Goal: Task Accomplishment & Management: Manage account settings

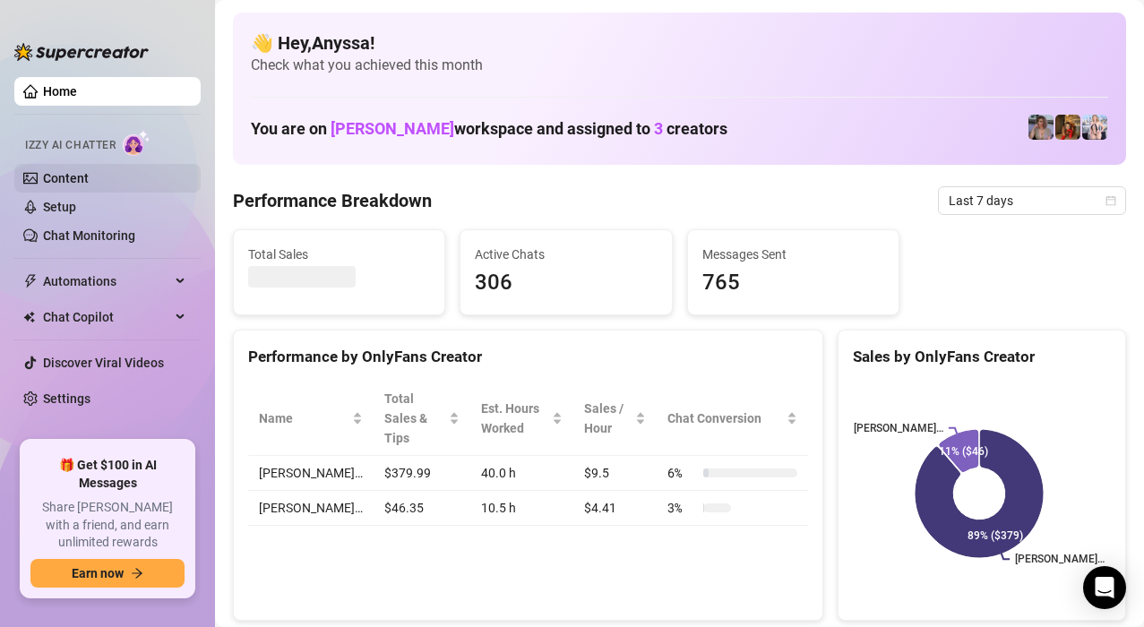
click at [67, 174] on link "Content" at bounding box center [66, 178] width 46 height 14
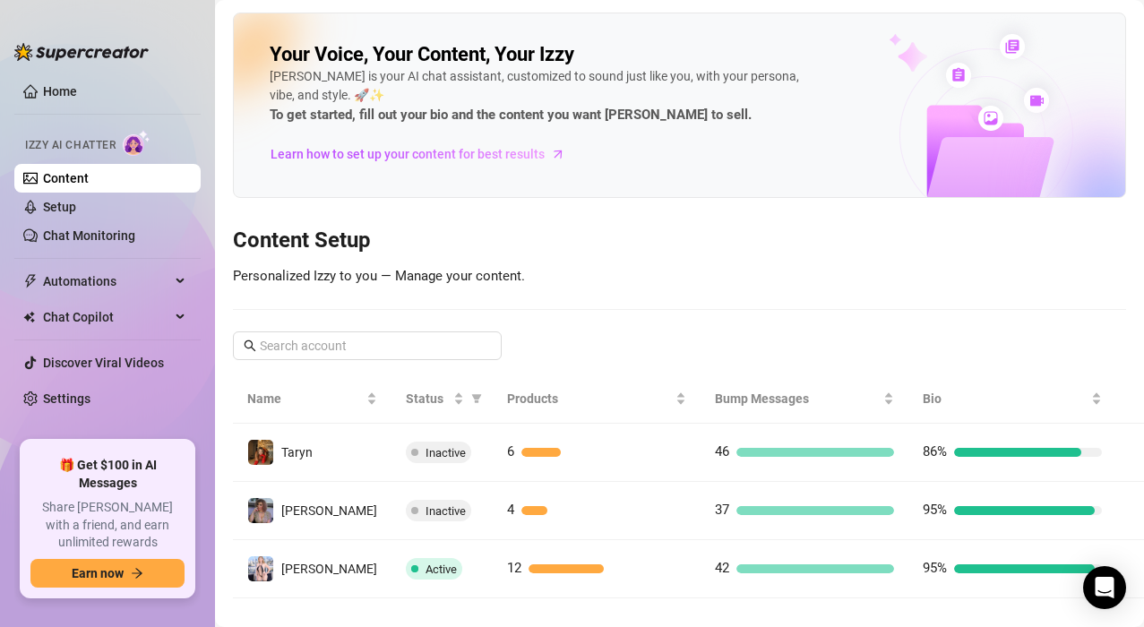
click at [78, 142] on span "Izzy AI Chatter" at bounding box center [70, 145] width 91 height 17
click at [73, 177] on link "Content" at bounding box center [66, 178] width 46 height 14
click at [1038, 152] on img at bounding box center [987, 105] width 278 height 183
click at [72, 56] on img at bounding box center [81, 52] width 134 height 18
click at [83, 48] on img at bounding box center [81, 52] width 134 height 18
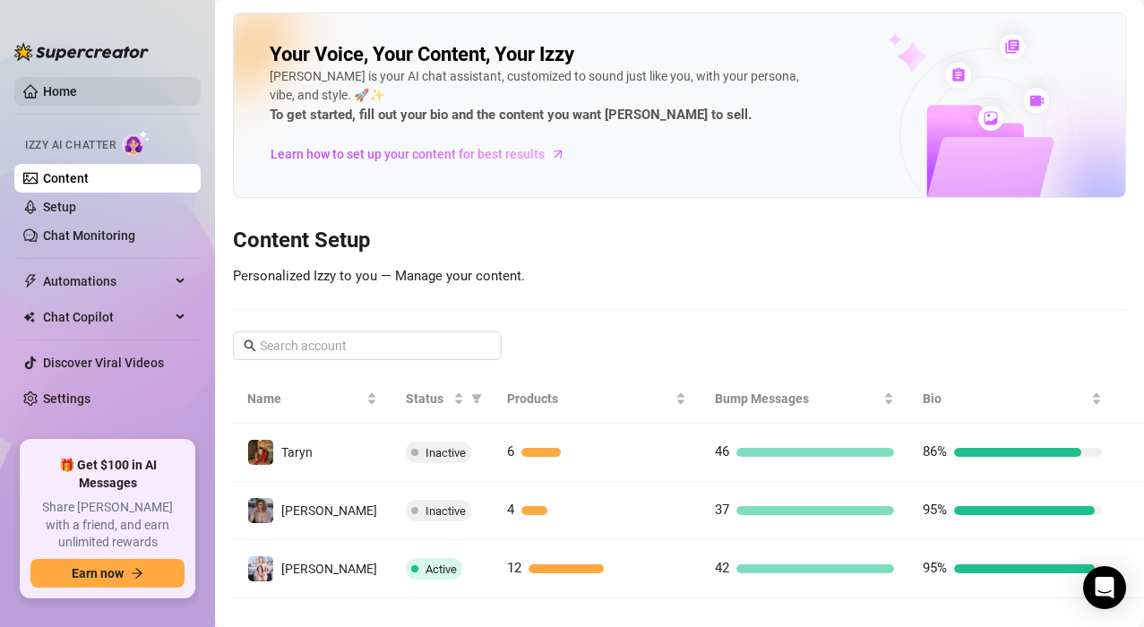
click at [43, 87] on link "Home" at bounding box center [60, 91] width 34 height 14
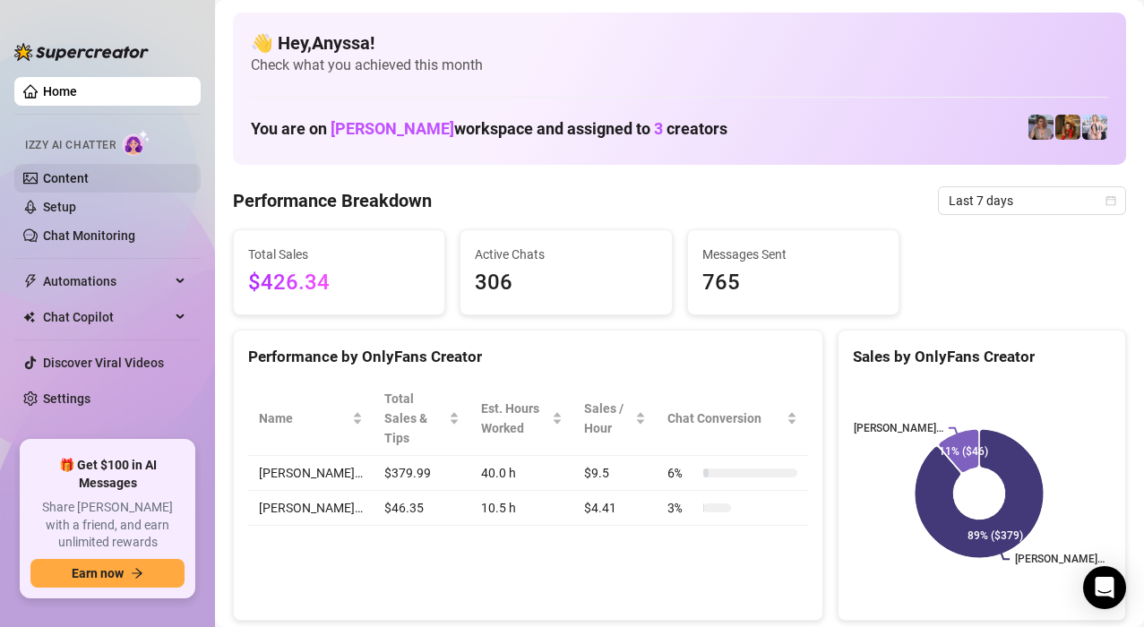
click at [47, 180] on link "Content" at bounding box center [66, 178] width 46 height 14
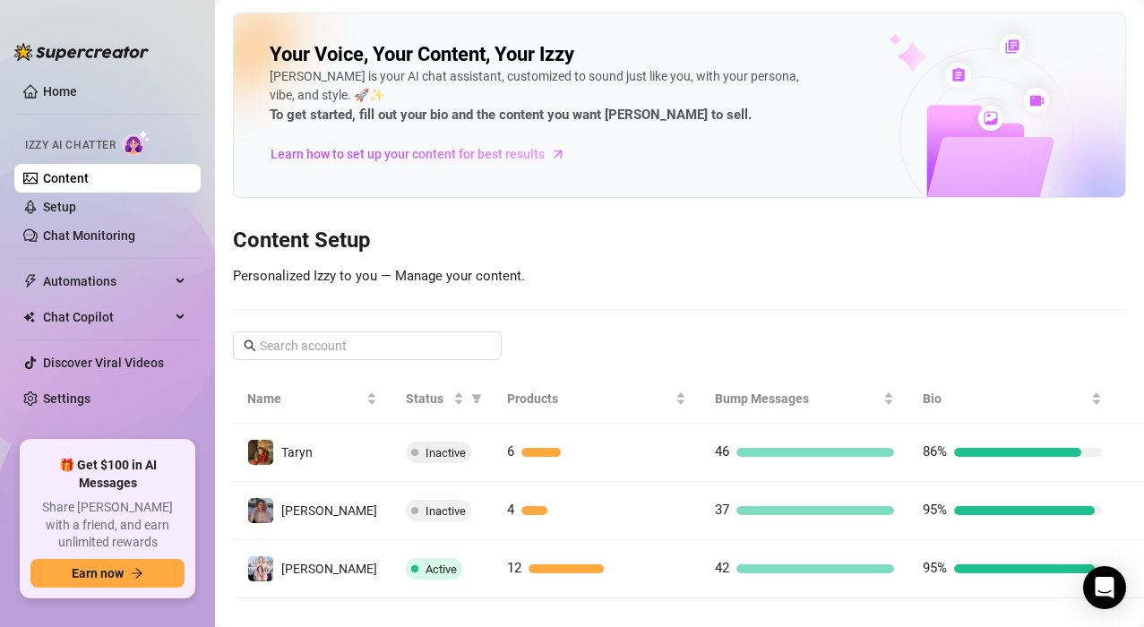
click at [488, 280] on span "Personalized Izzy to you — Manage your content." at bounding box center [379, 276] width 292 height 16
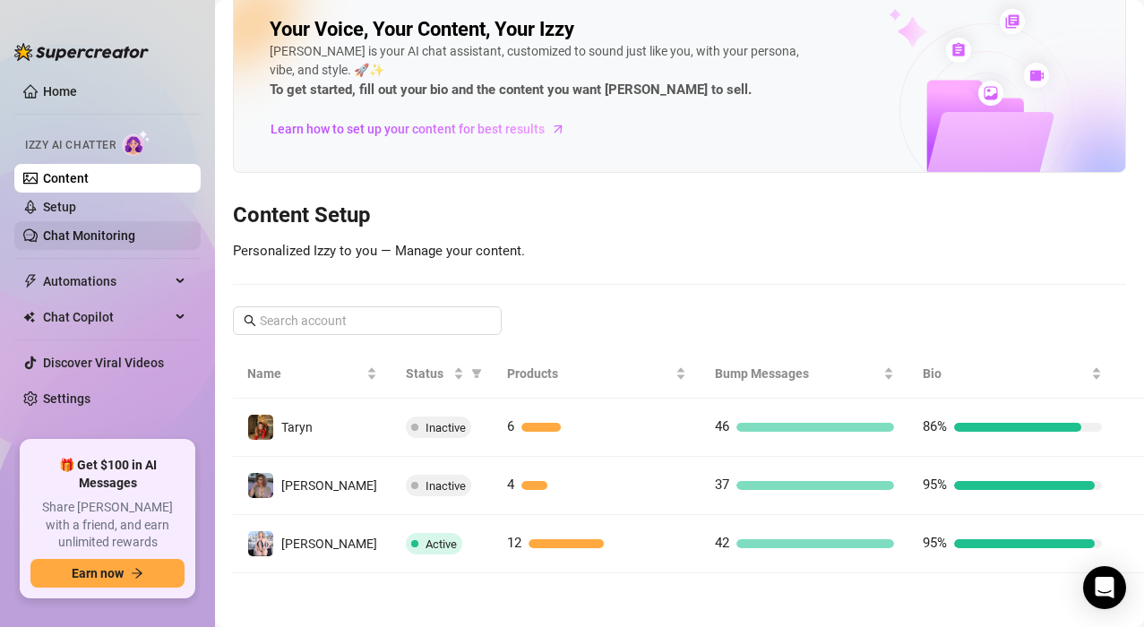
click at [80, 233] on link "Chat Monitoring" at bounding box center [89, 235] width 92 height 14
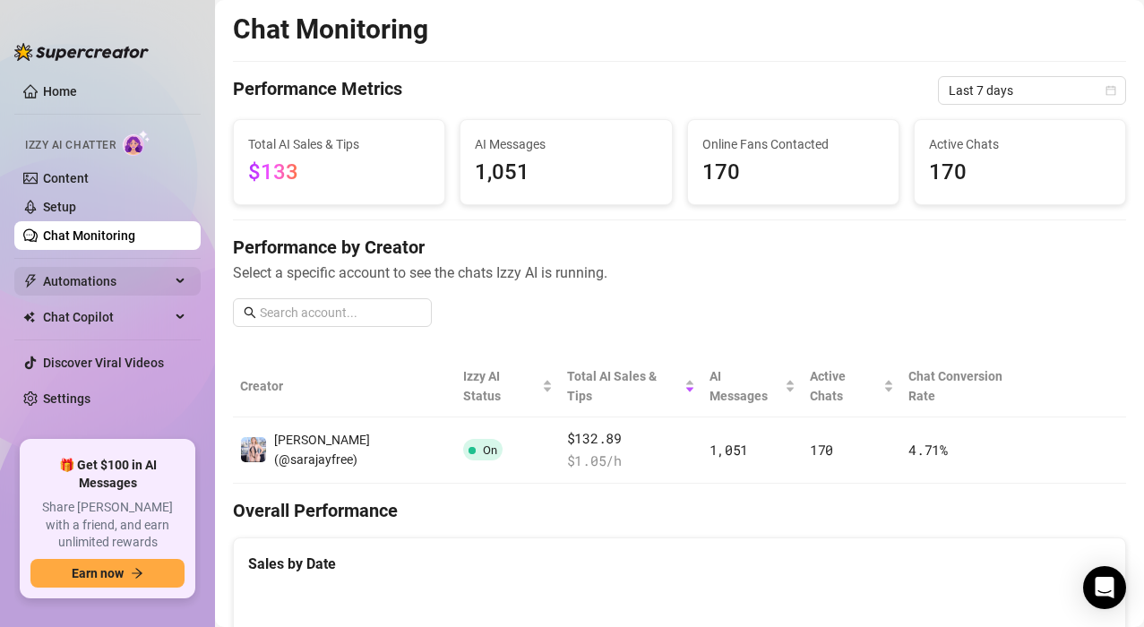
click at [117, 279] on span "Automations" at bounding box center [106, 281] width 127 height 29
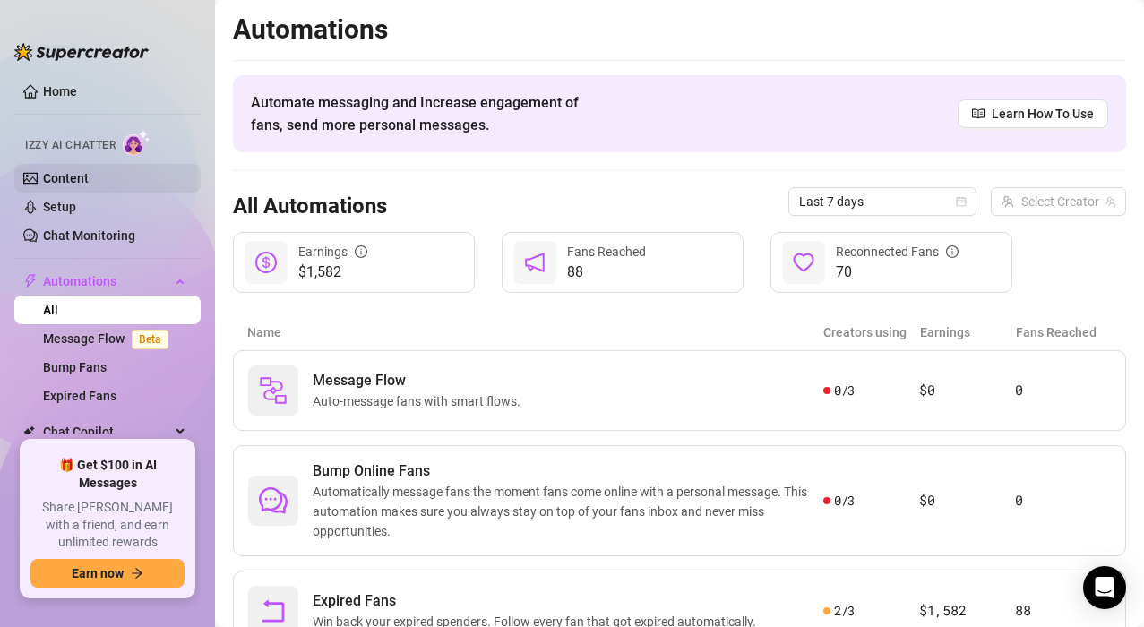
click at [80, 177] on link "Content" at bounding box center [66, 178] width 46 height 14
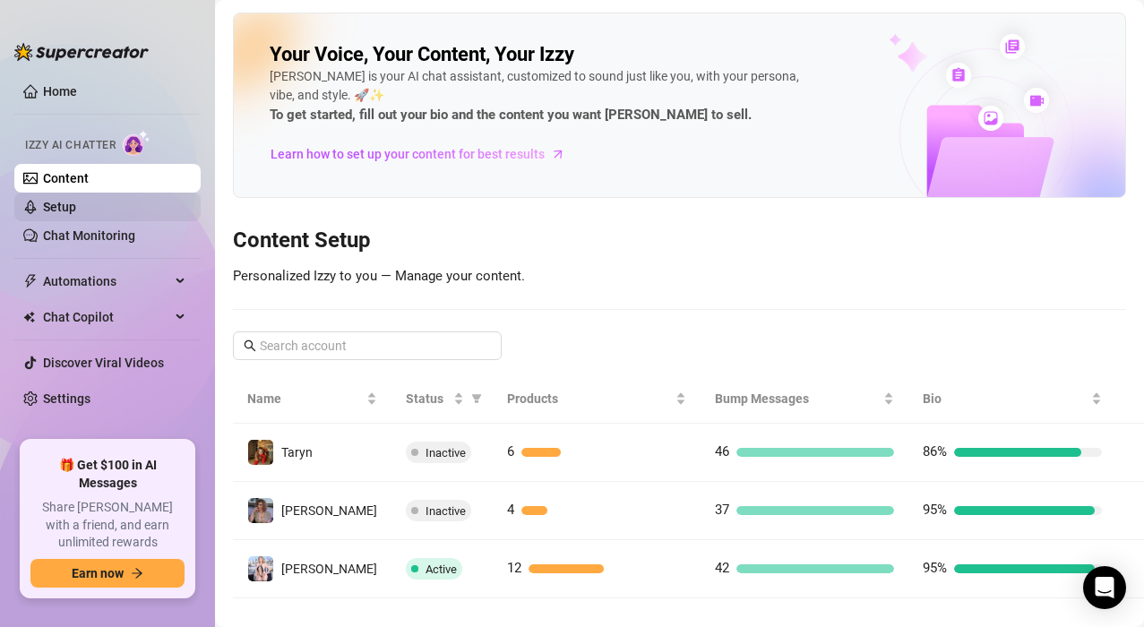
click at [72, 202] on link "Setup" at bounding box center [59, 207] width 33 height 14
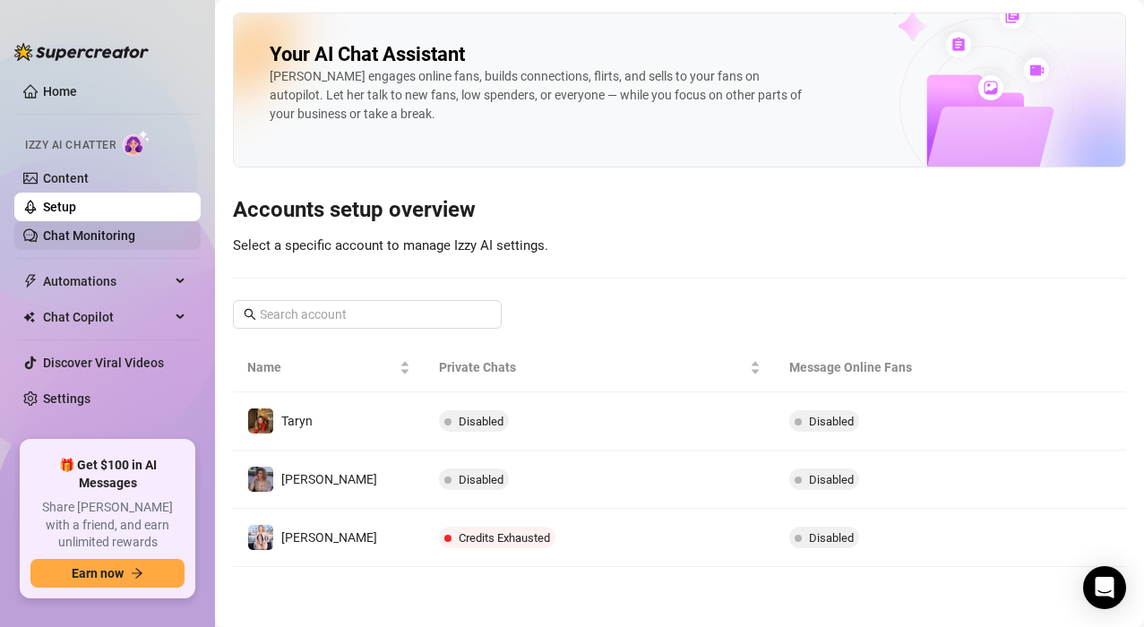
click at [93, 228] on link "Chat Monitoring" at bounding box center [89, 235] width 92 height 14
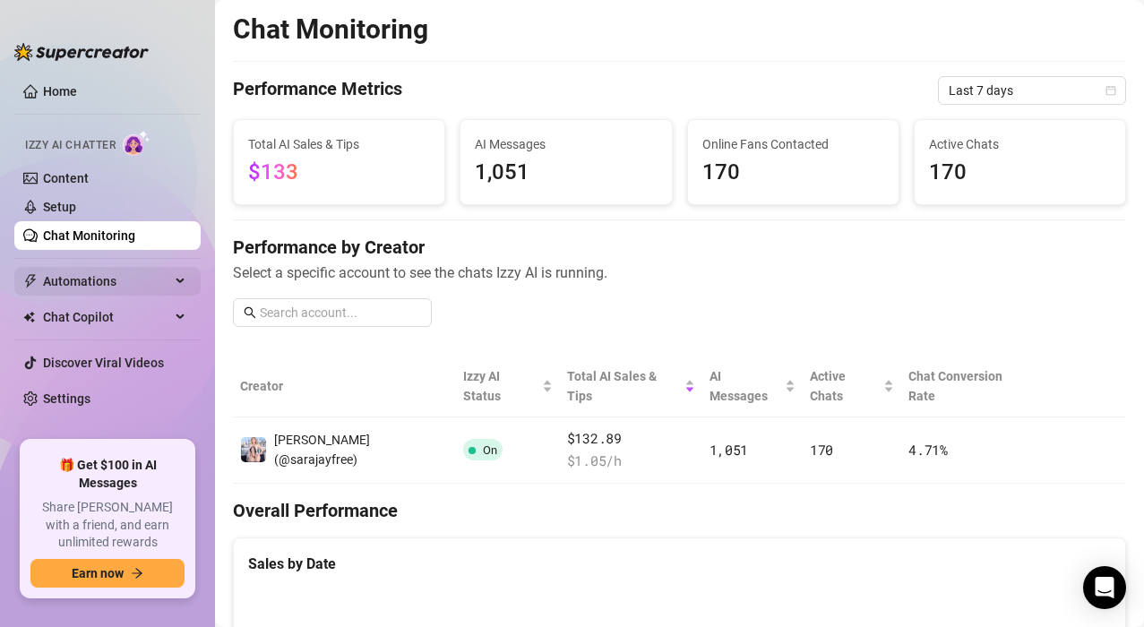
click at [87, 284] on span "Automations" at bounding box center [106, 281] width 127 height 29
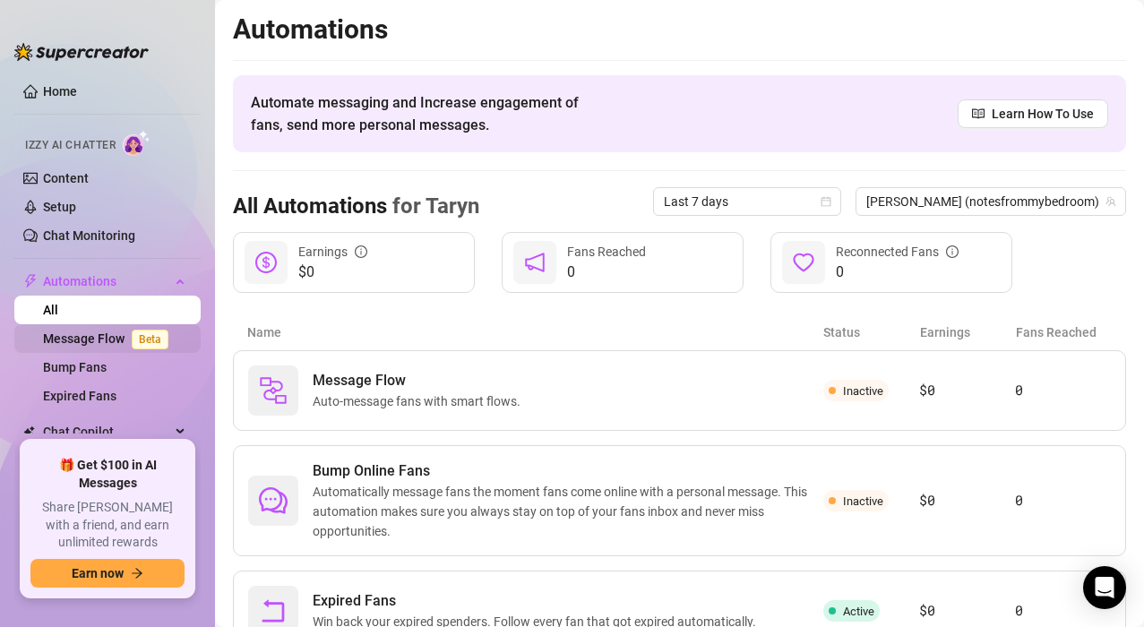
click at [94, 332] on link "Message Flow Beta" at bounding box center [109, 339] width 133 height 14
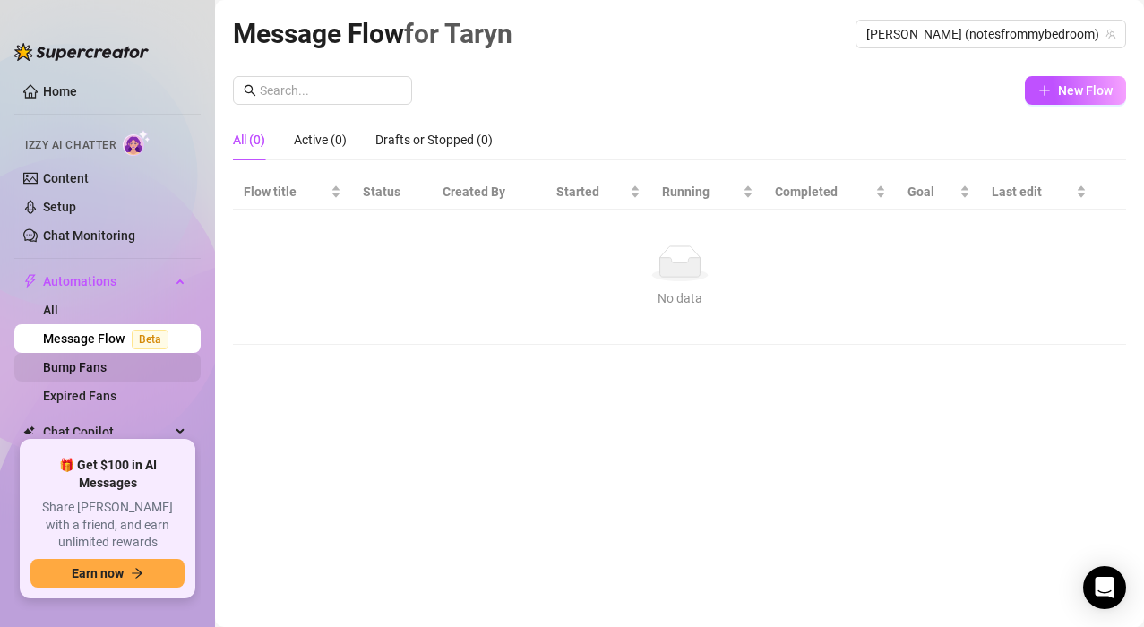
click at [83, 367] on link "Bump Fans" at bounding box center [75, 367] width 64 height 14
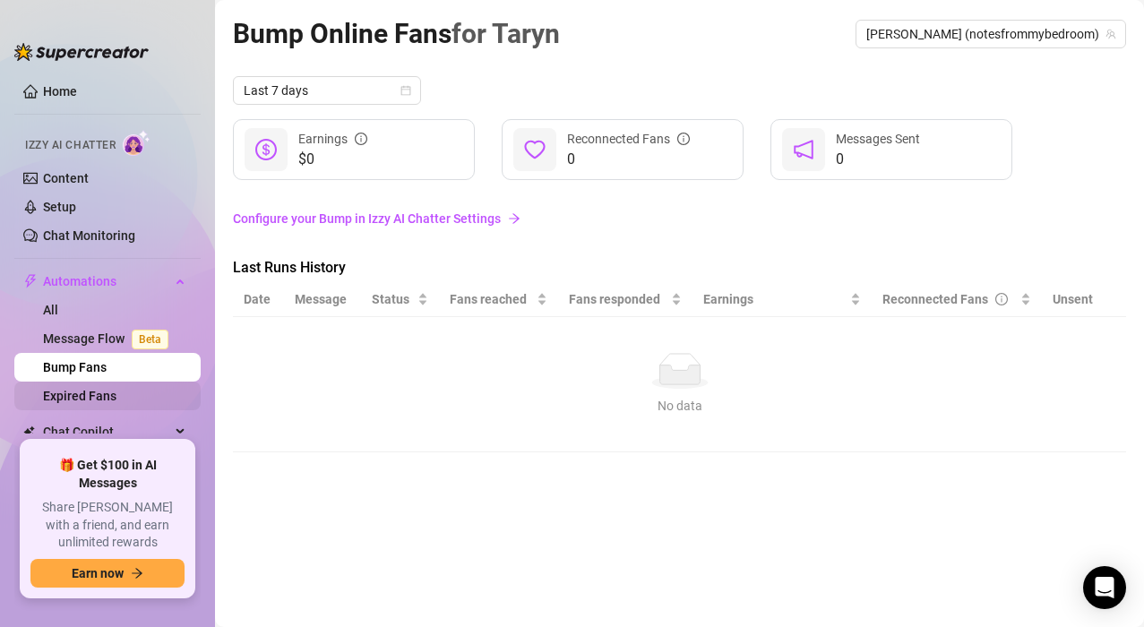
click at [116, 403] on link "Expired Fans" at bounding box center [79, 396] width 73 height 14
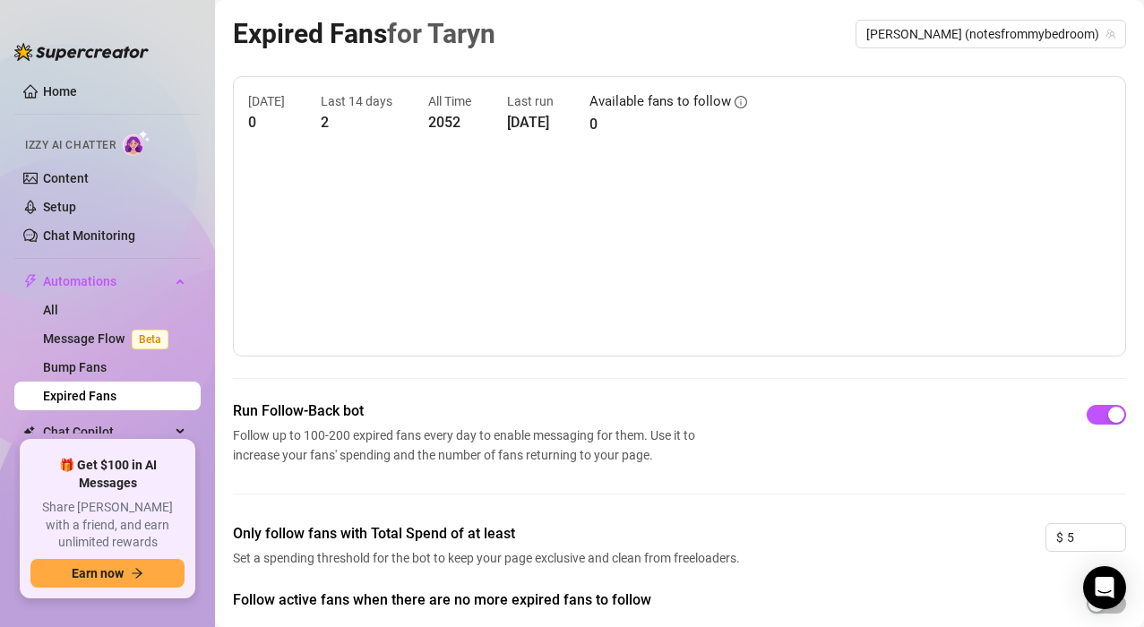
scroll to position [83, 0]
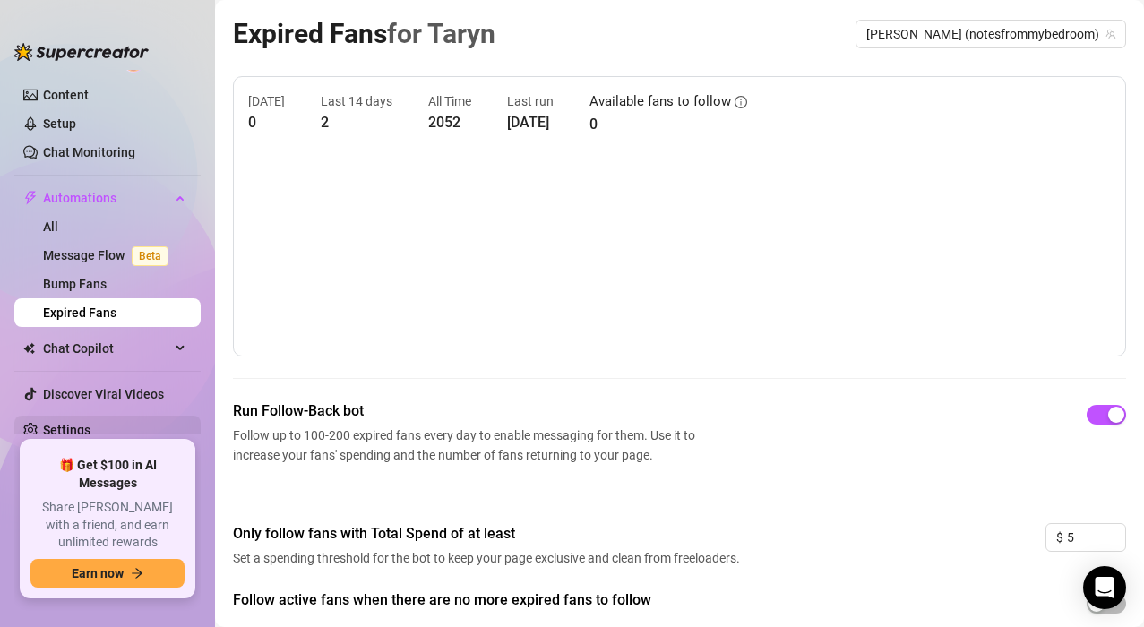
click at [59, 425] on link "Settings" at bounding box center [66, 430] width 47 height 14
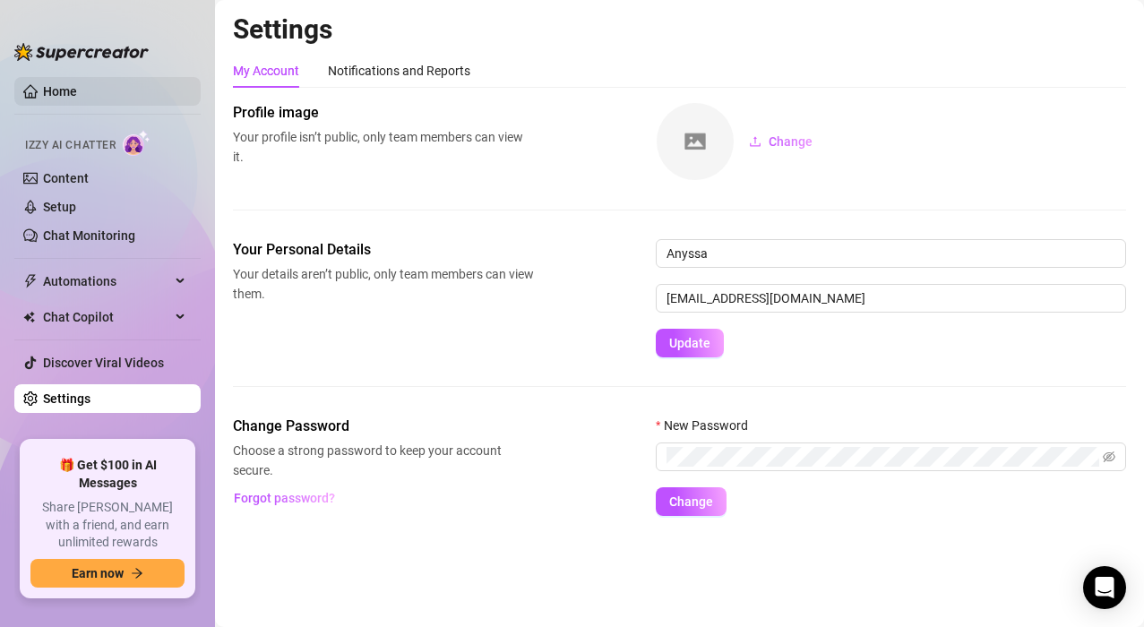
click at [63, 88] on link "Home" at bounding box center [60, 91] width 34 height 14
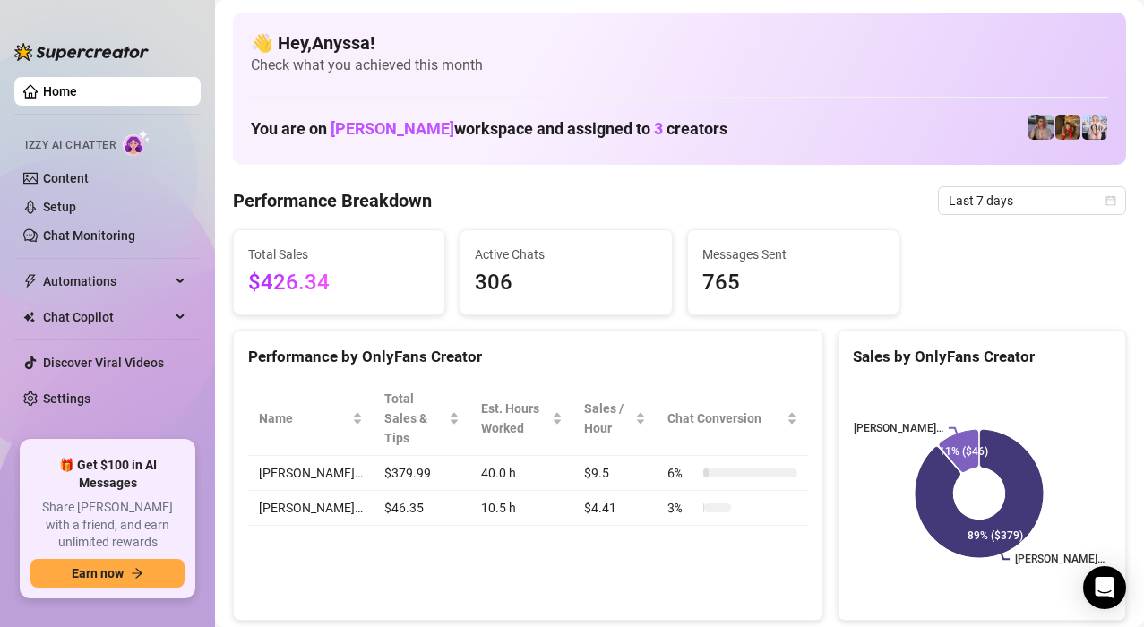
click at [324, 63] on span "Check what you achieved this month" at bounding box center [680, 66] width 858 height 20
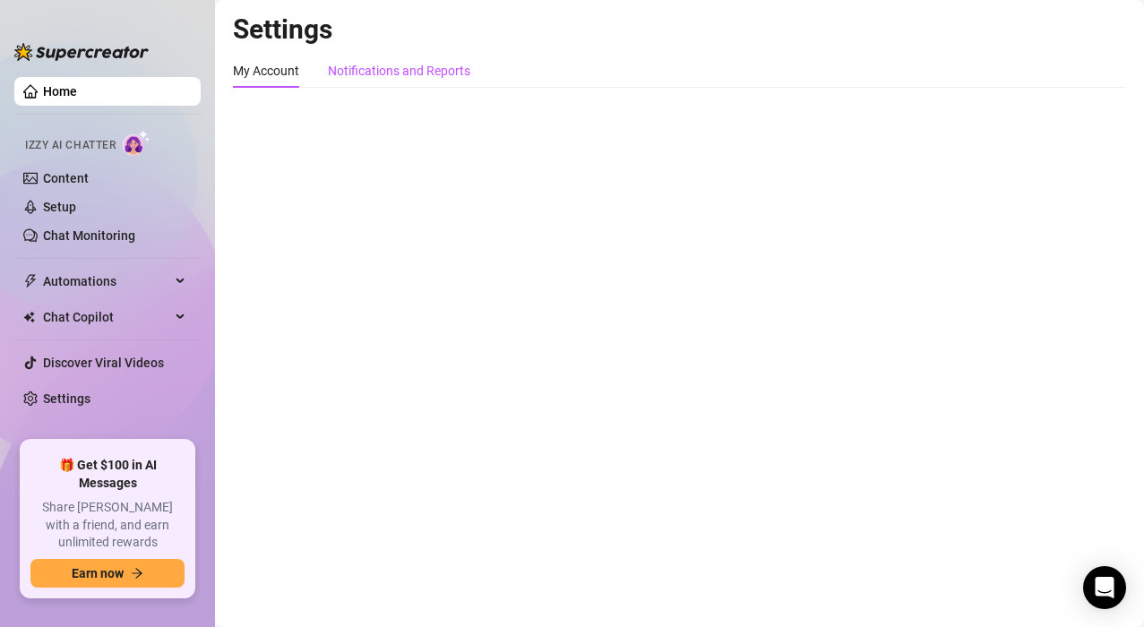
click at [350, 71] on div "Notifications and Reports" at bounding box center [399, 71] width 142 height 20
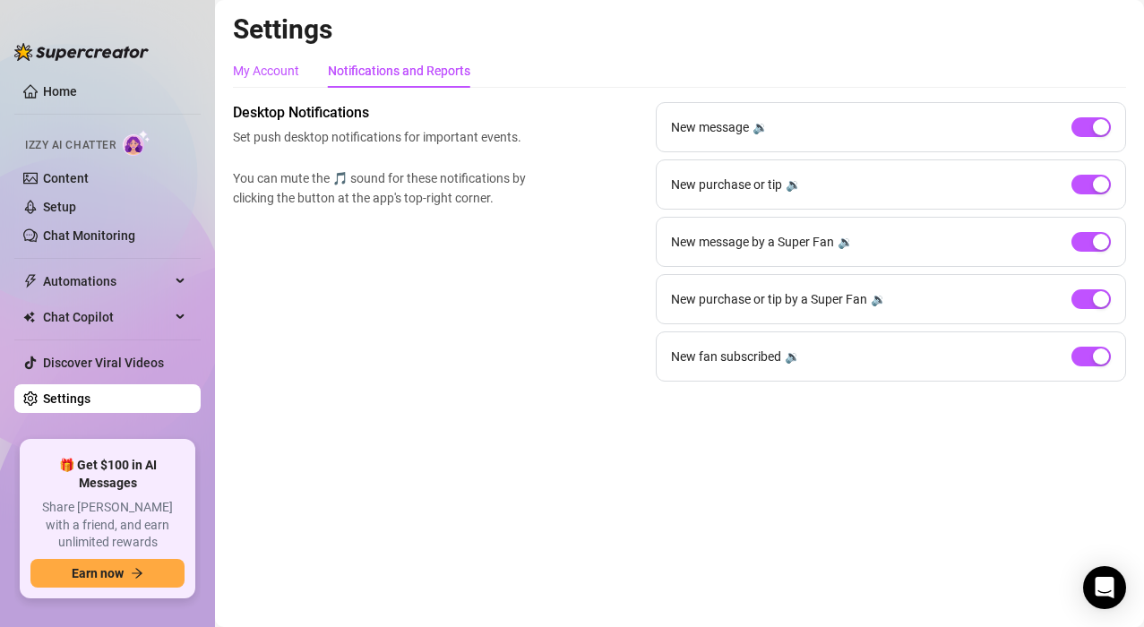
click at [261, 74] on div "My Account" at bounding box center [266, 71] width 66 height 20
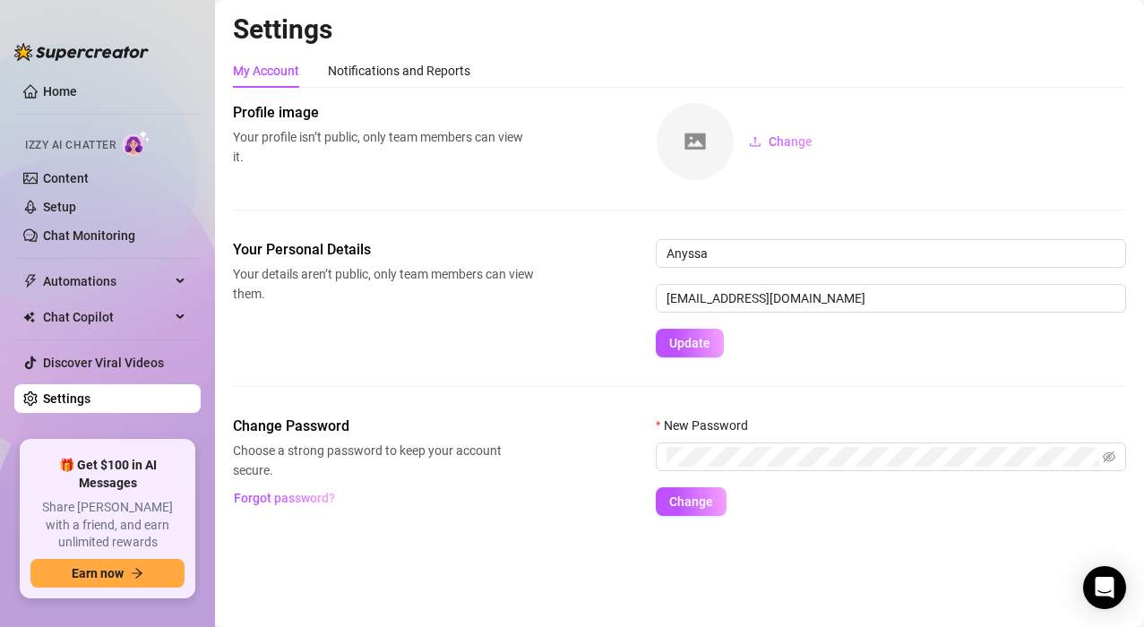
click at [132, 146] on img at bounding box center [137, 143] width 28 height 26
click at [78, 143] on span "Izzy AI Chatter" at bounding box center [70, 145] width 91 height 17
click at [61, 84] on link "Home" at bounding box center [60, 91] width 34 height 14
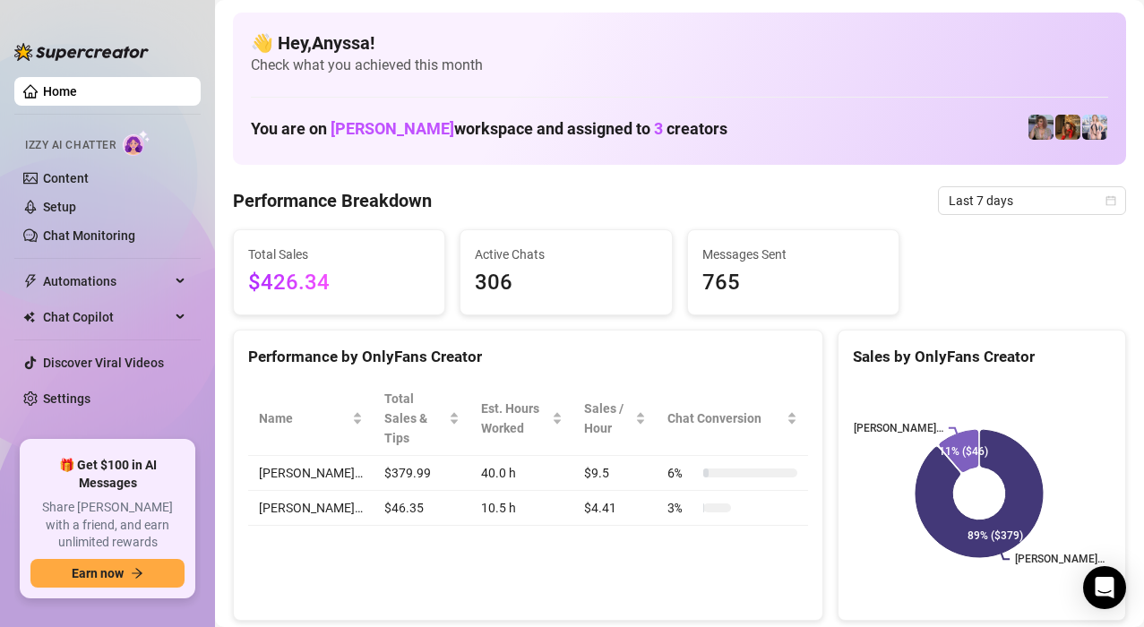
click at [57, 94] on link "Home" at bounding box center [60, 91] width 34 height 14
click at [53, 180] on link "Content" at bounding box center [66, 178] width 46 height 14
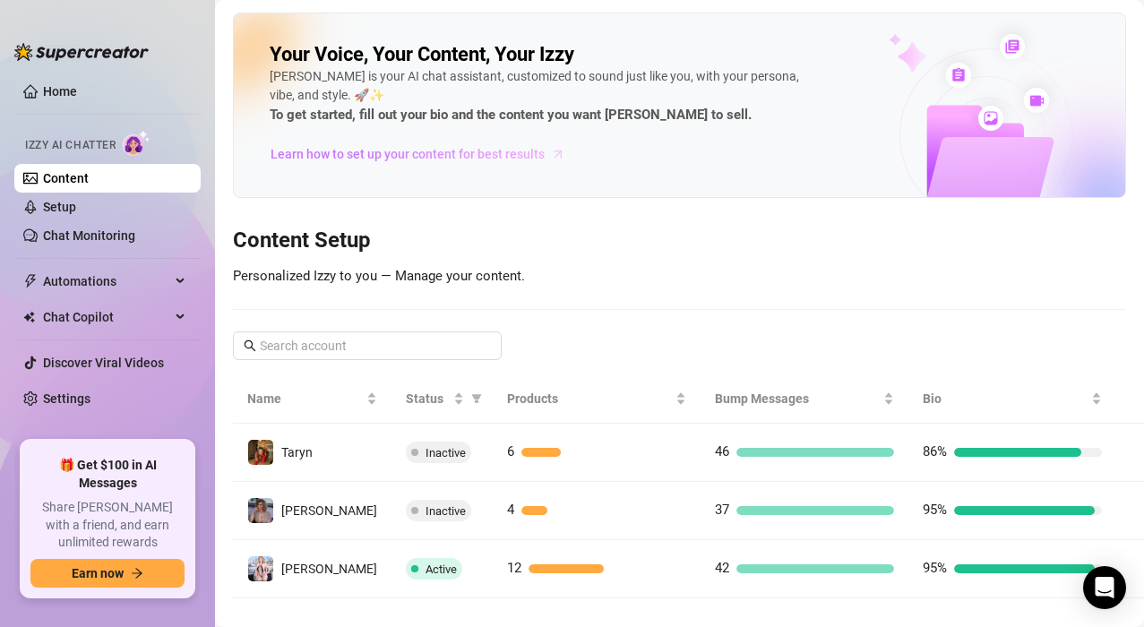
click at [358, 154] on span "Learn how to set up your content for best results" at bounding box center [408, 154] width 274 height 20
click at [68, 277] on span "Automations" at bounding box center [106, 281] width 127 height 29
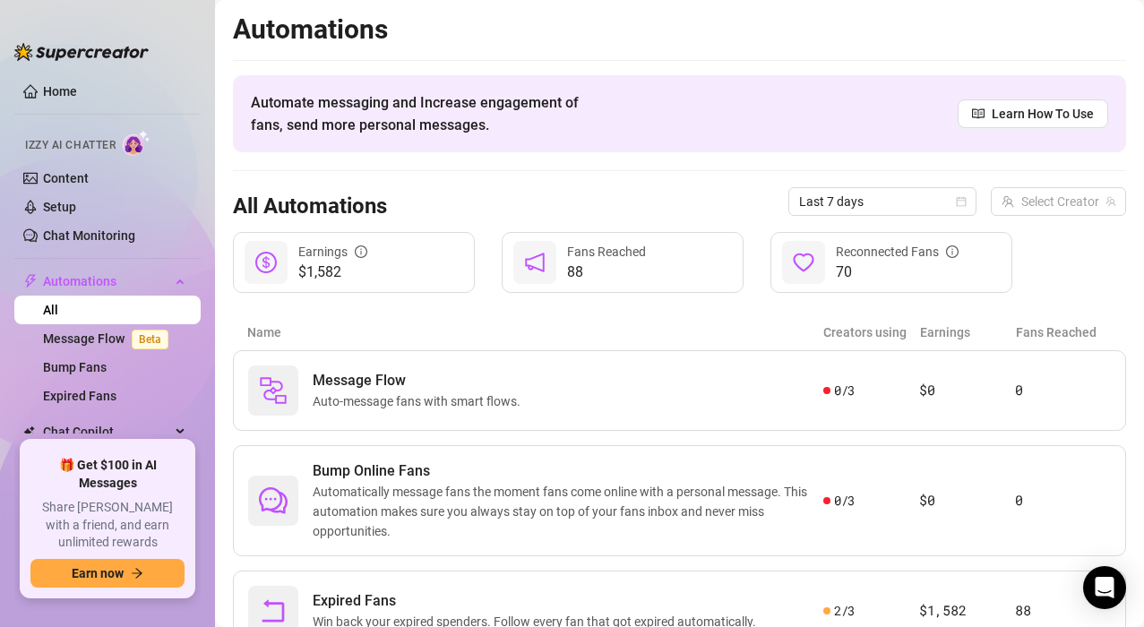
click at [86, 142] on span "Izzy AI Chatter" at bounding box center [70, 145] width 91 height 17
click at [72, 178] on link "Content" at bounding box center [66, 178] width 46 height 14
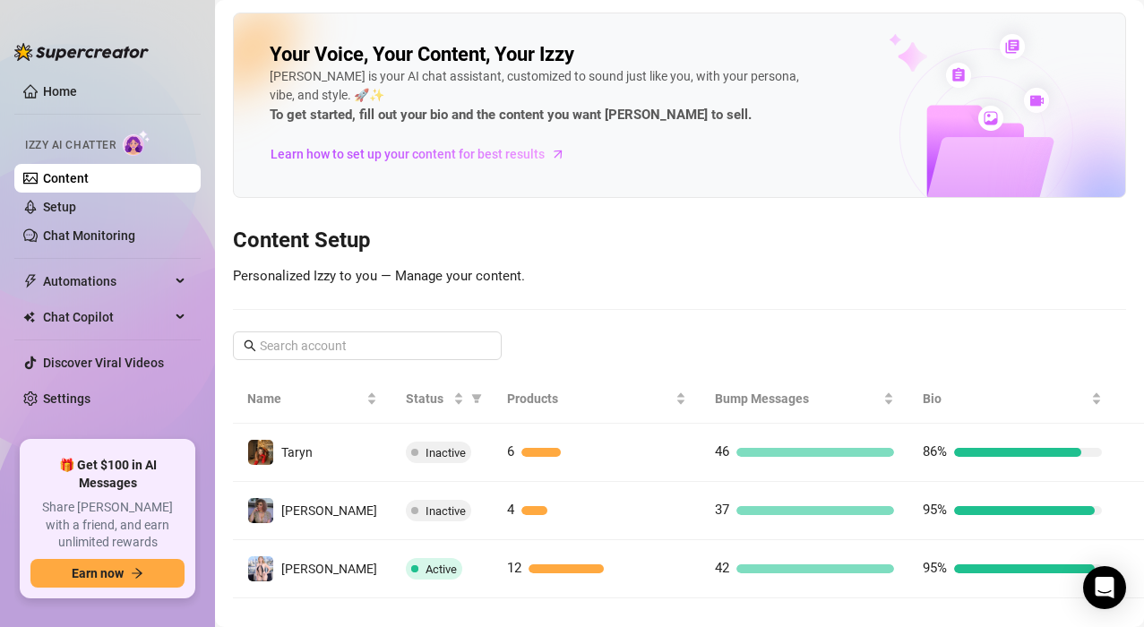
scroll to position [25, 0]
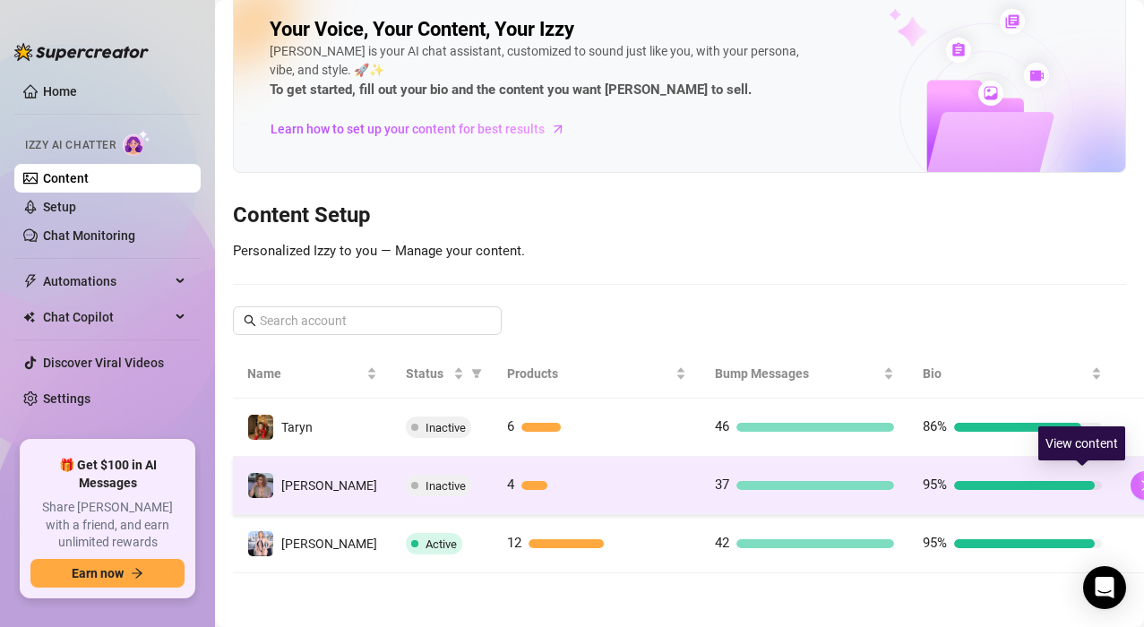
click at [1139, 481] on icon "right" at bounding box center [1145, 485] width 13 height 13
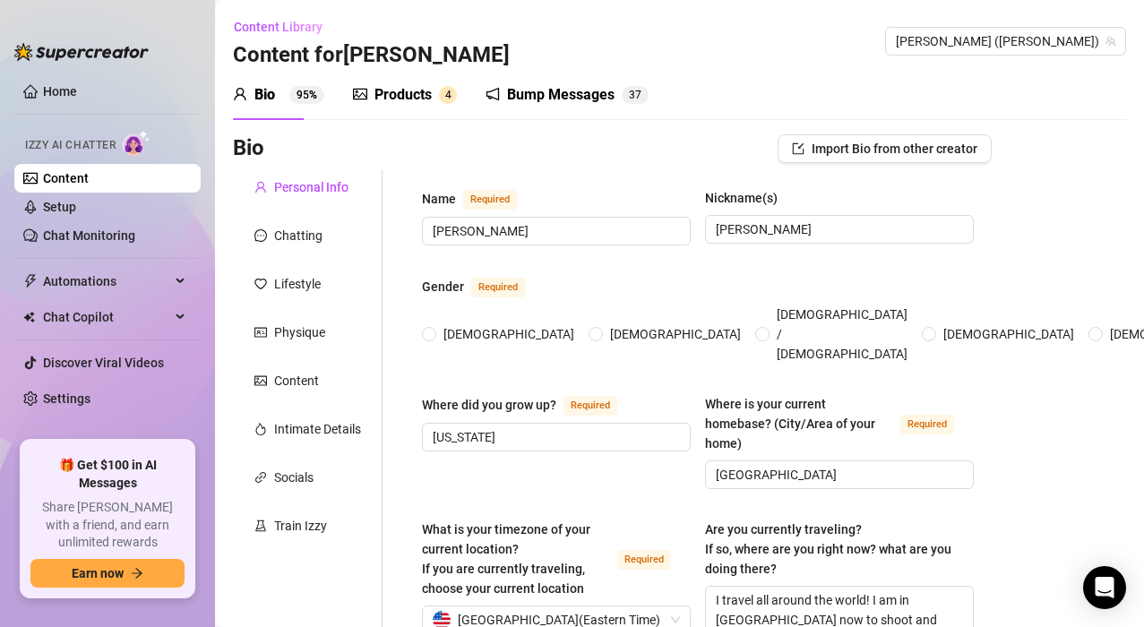
radio input "true"
type input "[DATE]"
click at [79, 177] on link "Content" at bounding box center [66, 178] width 46 height 14
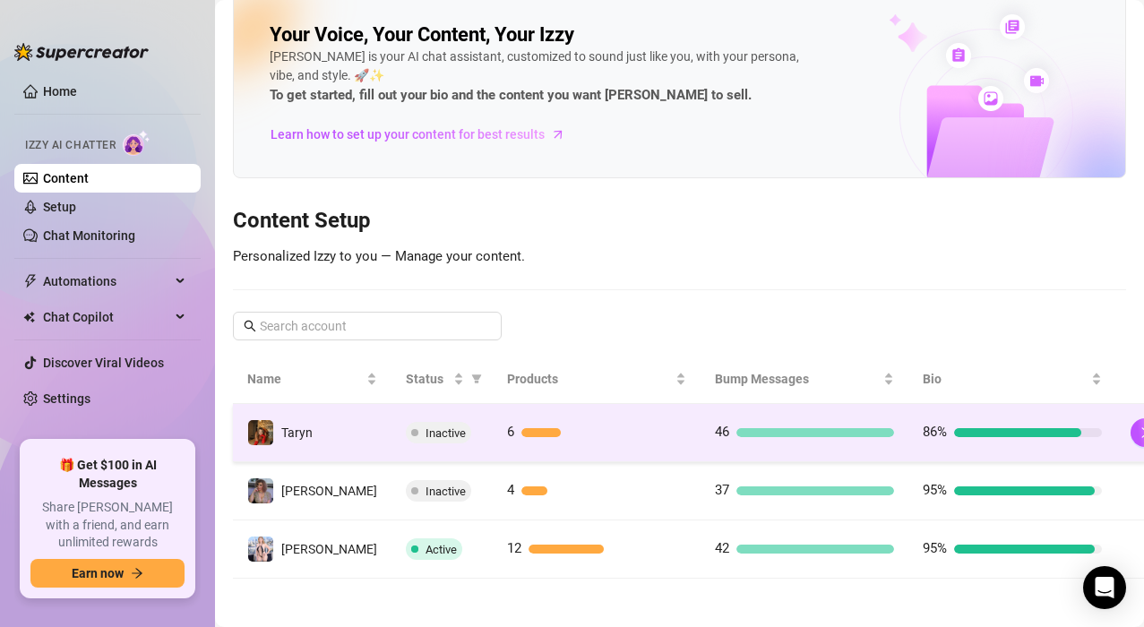
scroll to position [25, 0]
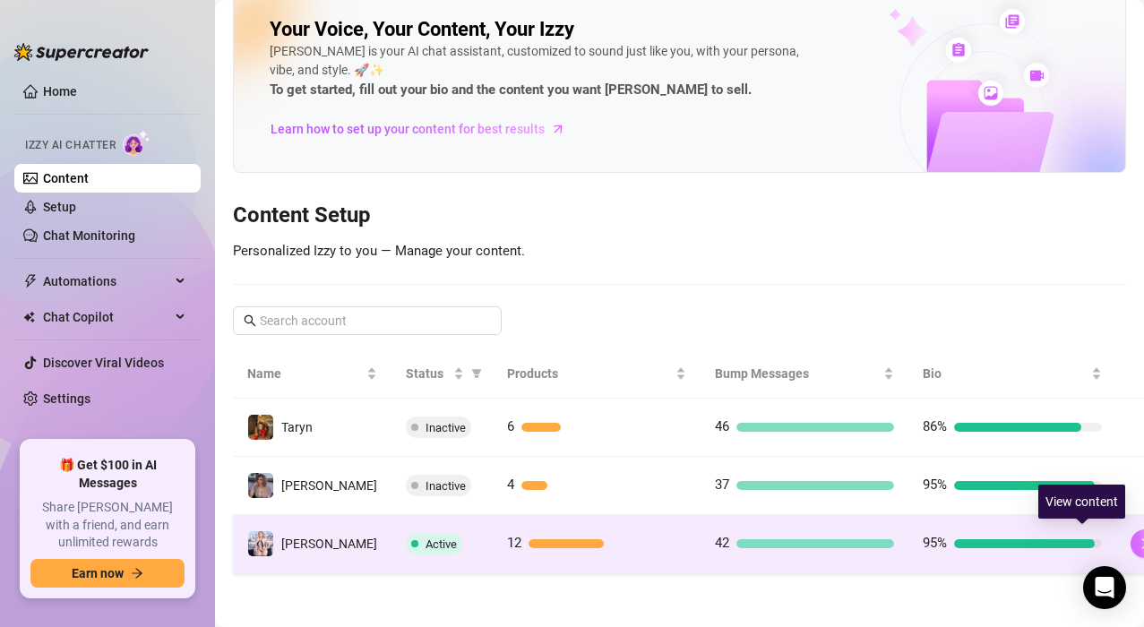
click at [1139, 542] on icon "right" at bounding box center [1145, 544] width 13 height 13
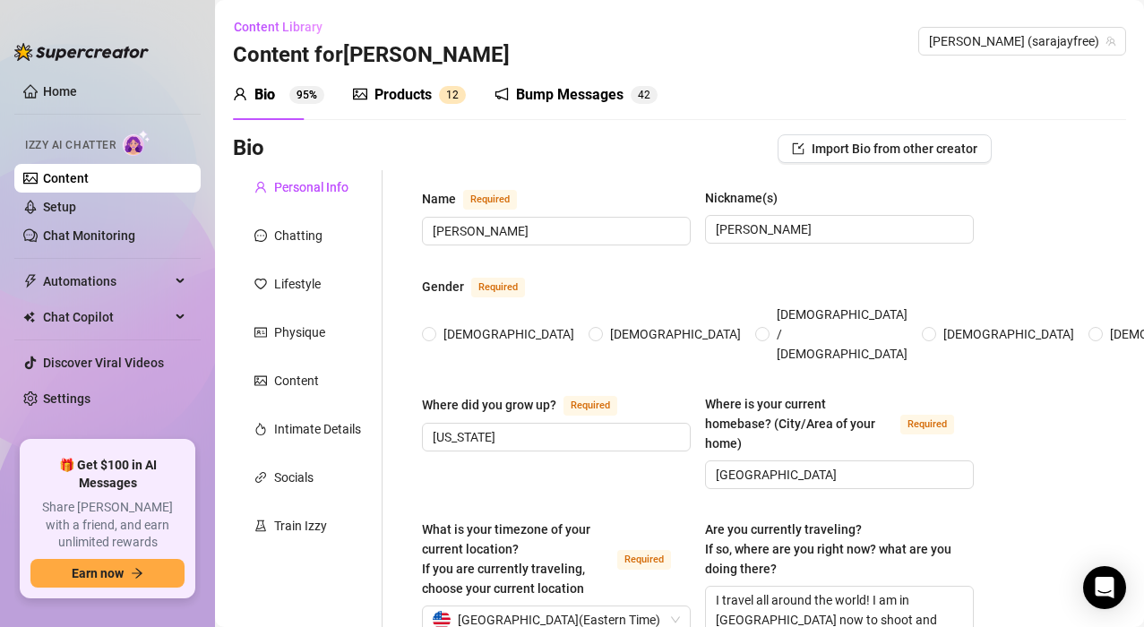
radio input "true"
type input "[DATE]"
click at [67, 214] on link "Setup" at bounding box center [59, 207] width 33 height 14
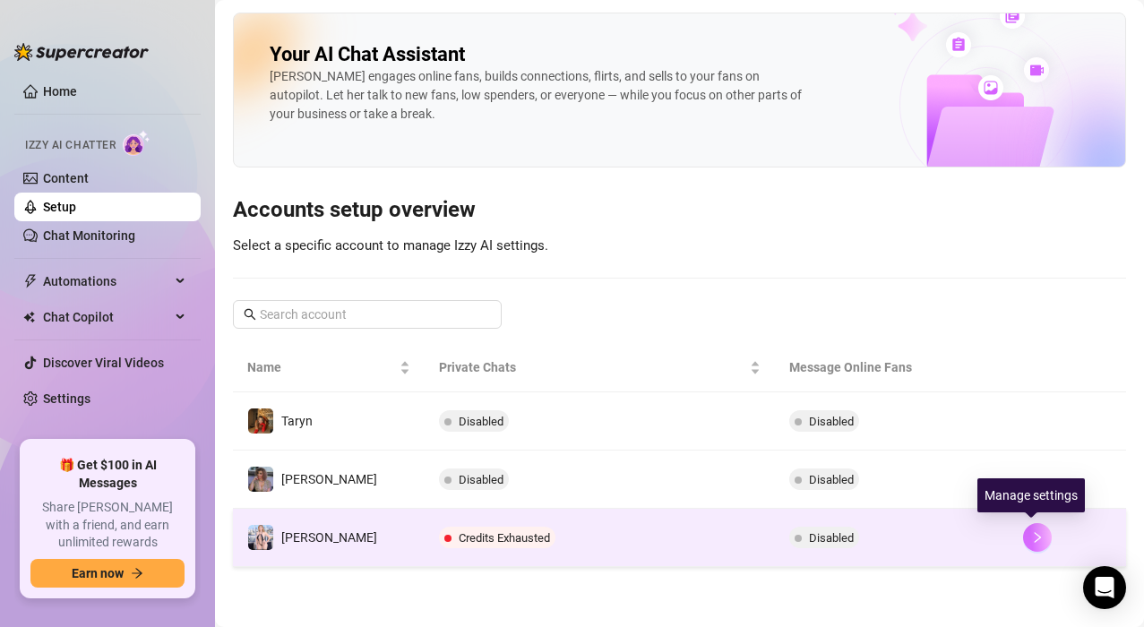
click at [1031, 541] on icon "right" at bounding box center [1037, 537] width 13 height 13
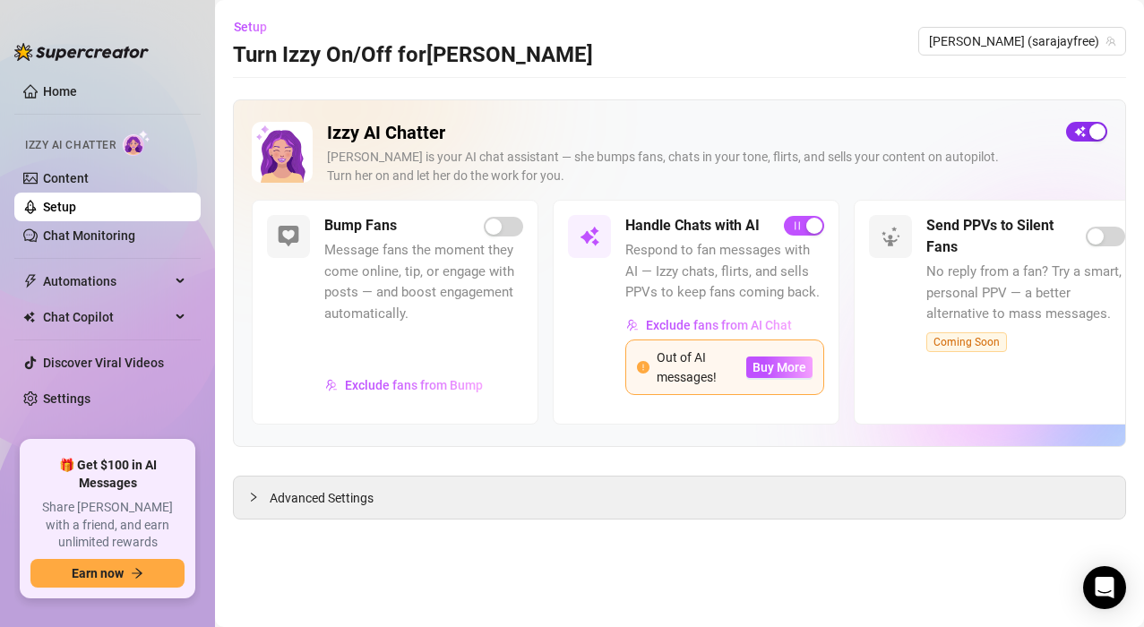
click at [1078, 131] on span "button" at bounding box center [1086, 132] width 41 height 20
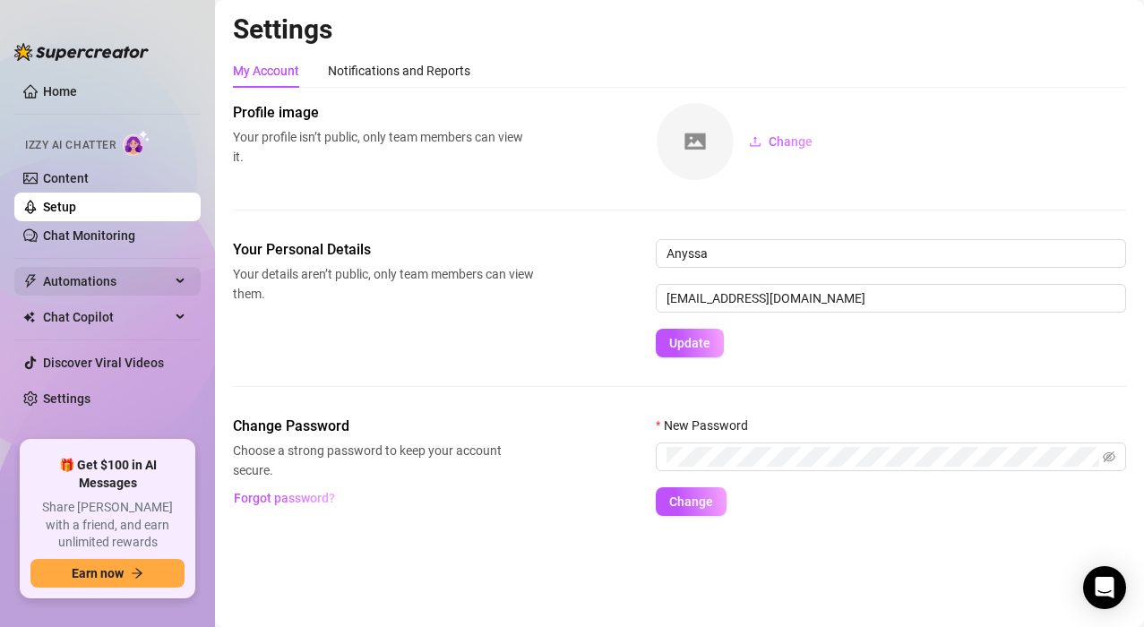
click at [71, 288] on span "Automations" at bounding box center [106, 281] width 127 height 29
